Goal: Find specific page/section: Find specific page/section

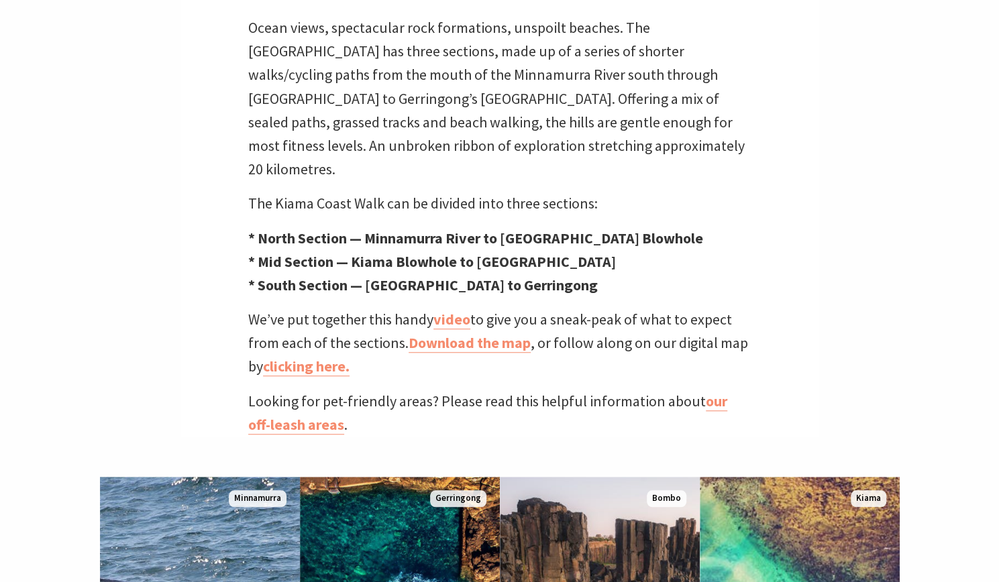
scroll to position [447, 0]
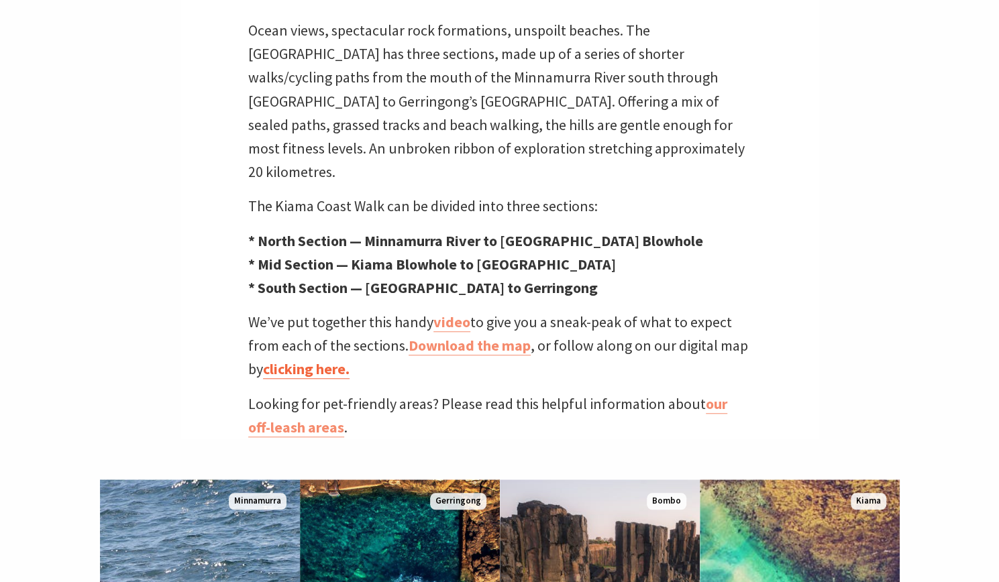
click at [344, 359] on link "clicking here." at bounding box center [306, 368] width 87 height 19
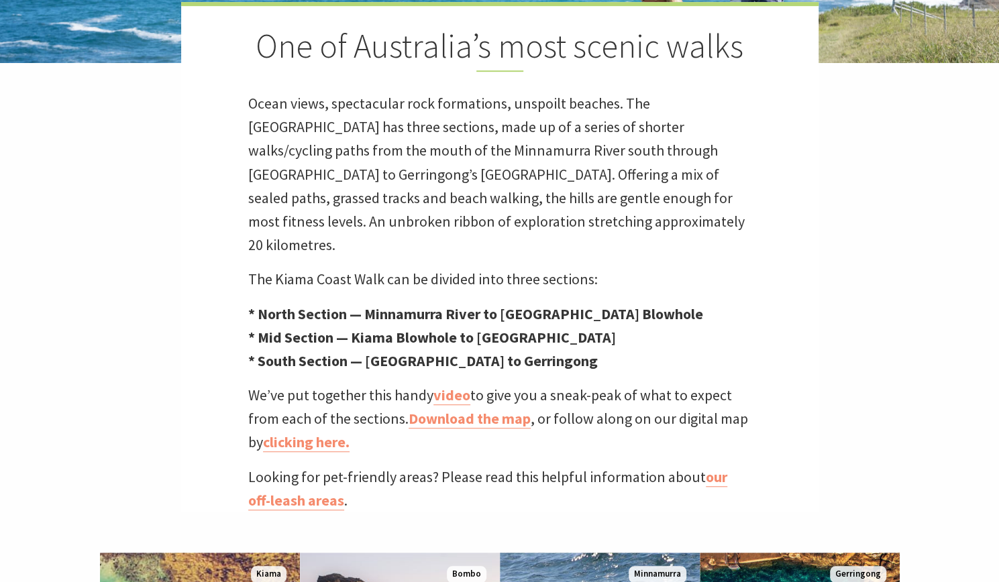
scroll to position [373, 0]
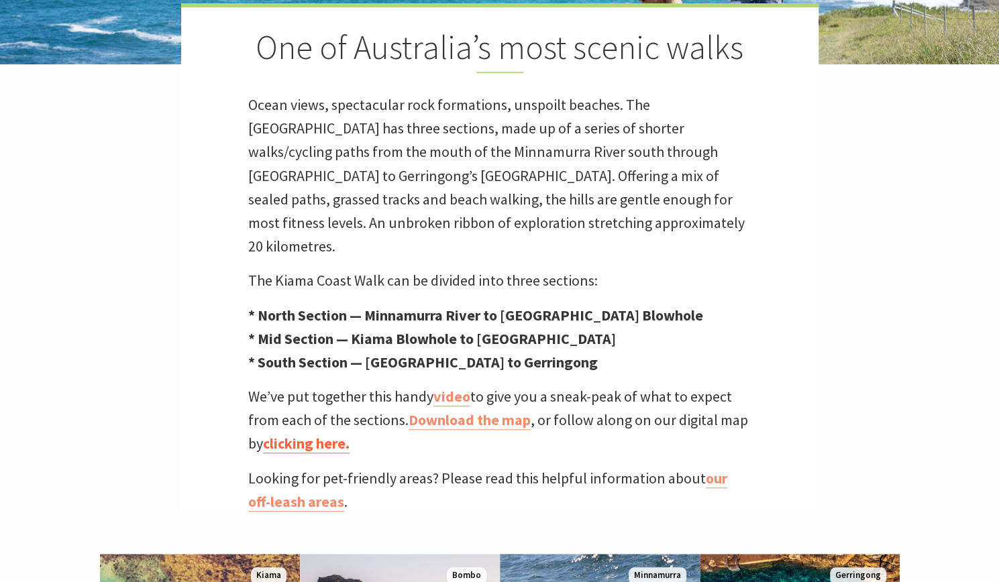
click at [310, 434] on link "clicking here." at bounding box center [306, 443] width 87 height 19
